Goal: Task Accomplishment & Management: Use online tool/utility

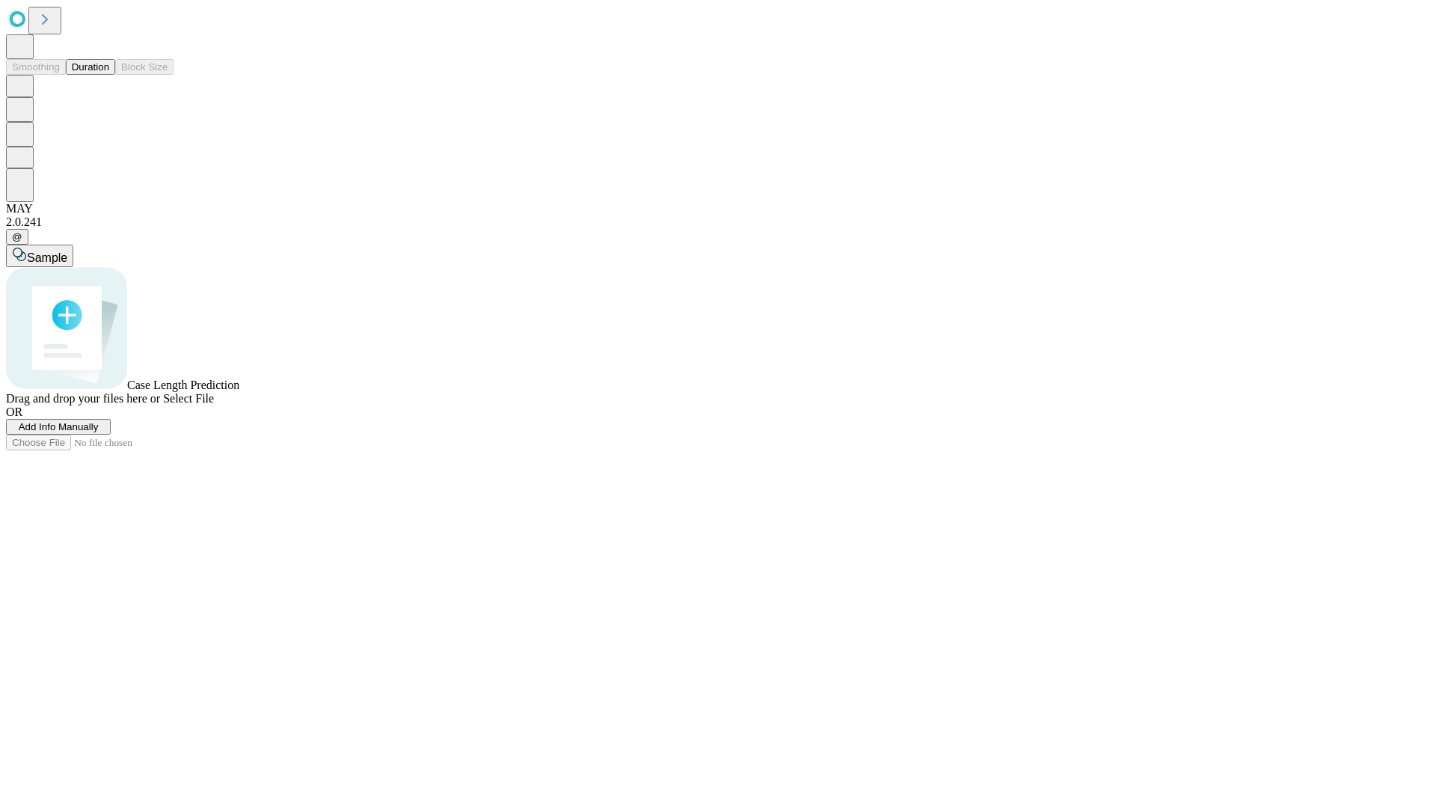
click at [109, 75] on button "Duration" at bounding box center [90, 67] width 49 height 16
click at [99, 432] on span "Add Info Manually" at bounding box center [59, 426] width 80 height 11
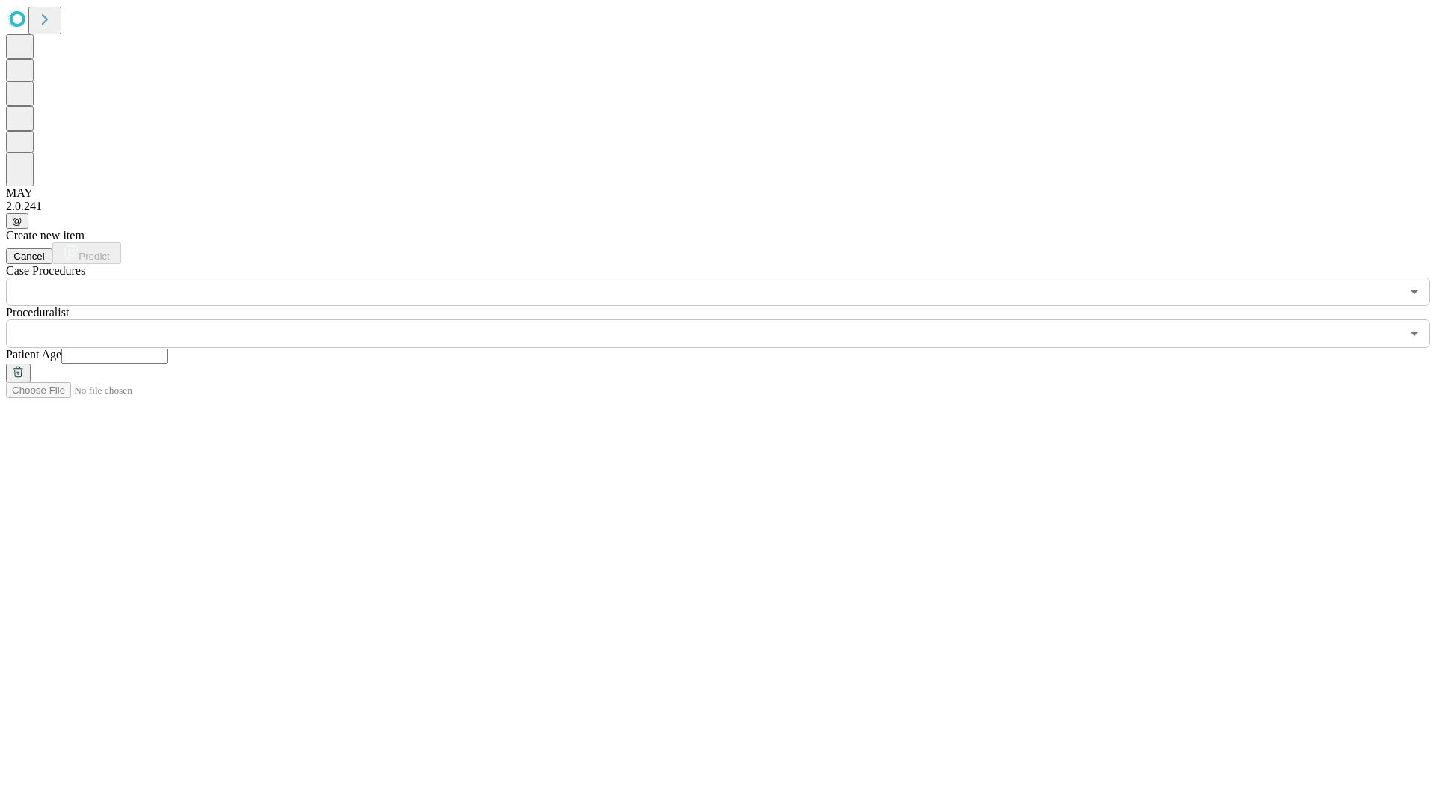
click at [168, 349] on input "text" at bounding box center [114, 356] width 106 height 15
type input "**"
click at [729, 319] on input "text" at bounding box center [703, 333] width 1395 height 28
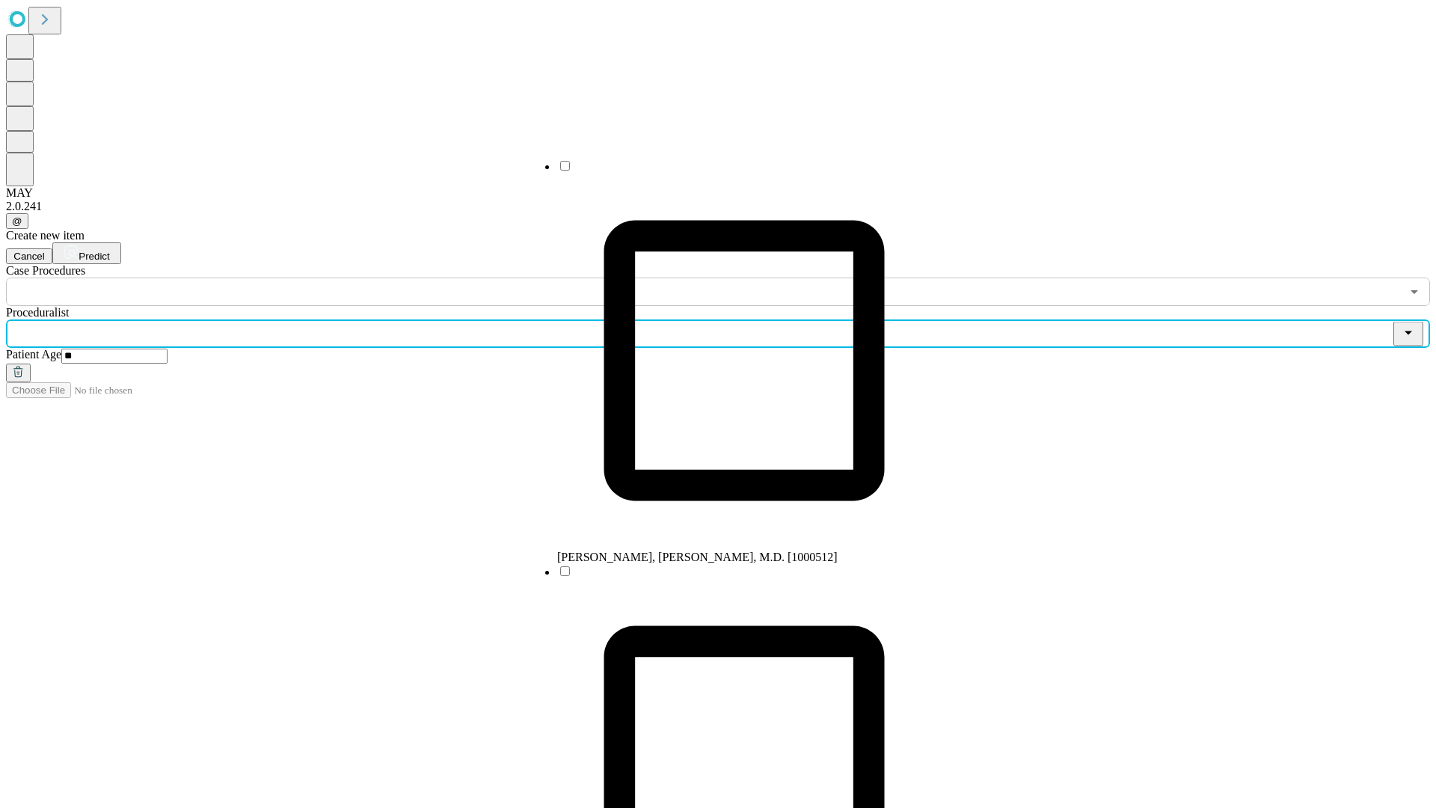
click at [729, 171] on li "[PERSON_NAME], [PERSON_NAME], M.D. [1000512]" at bounding box center [744, 361] width 374 height 405
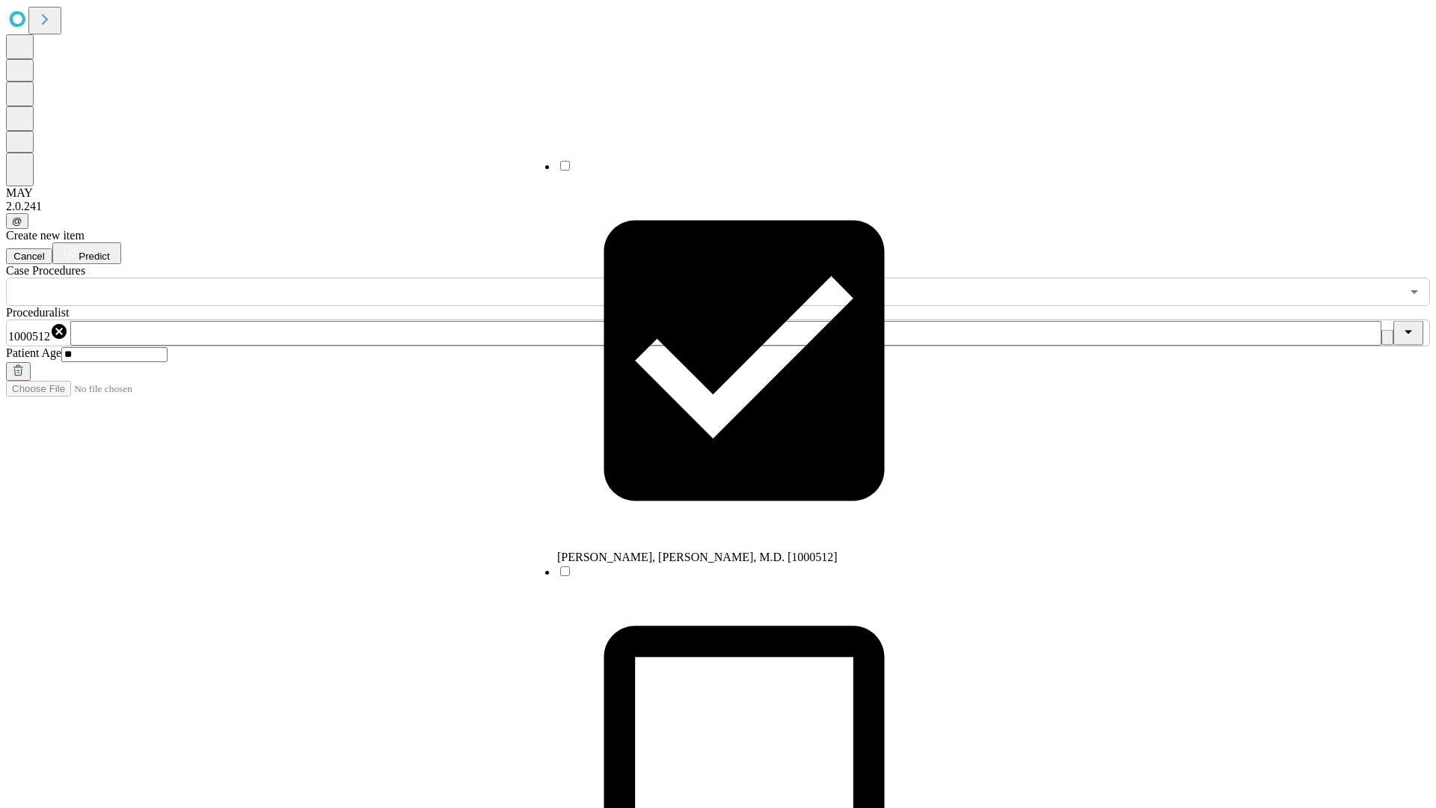
click at [314, 278] on input "text" at bounding box center [703, 292] width 1395 height 28
